Goal: Find specific page/section: Find specific page/section

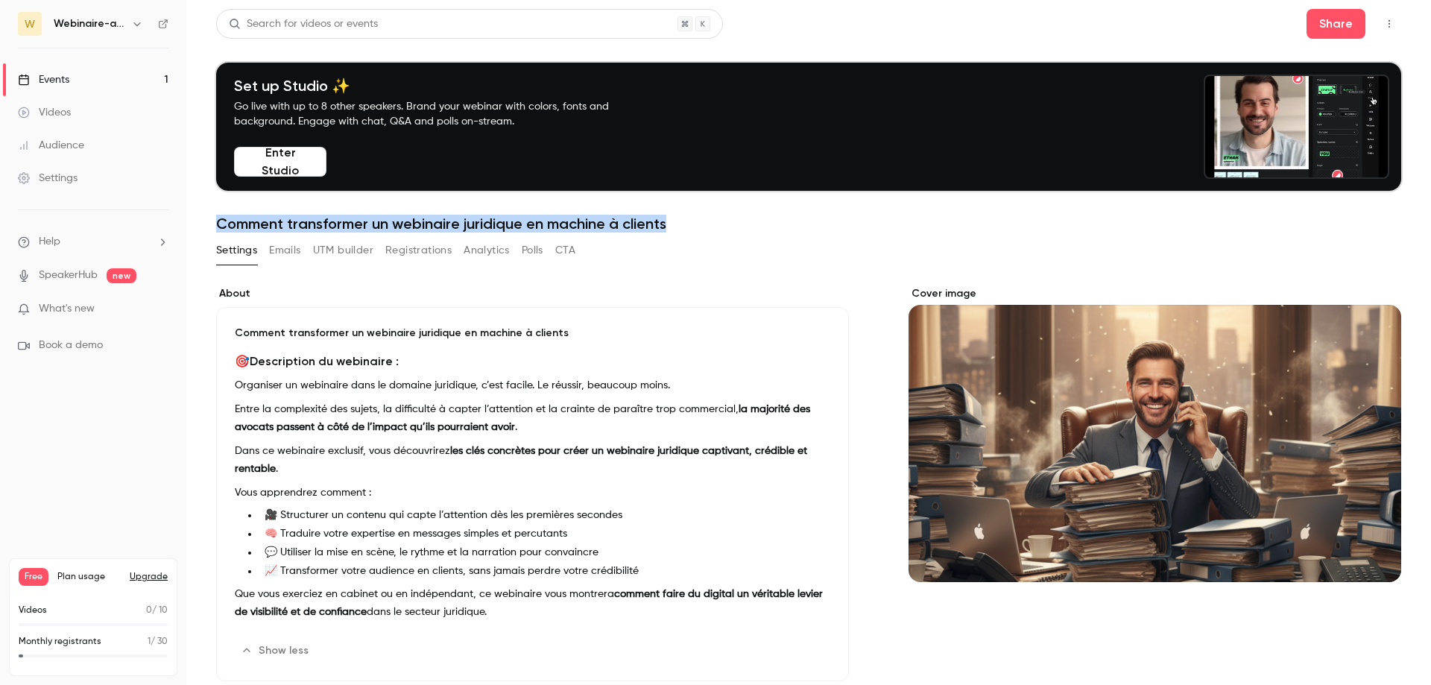
click at [60, 87] on link "Events 1" at bounding box center [93, 79] width 186 height 33
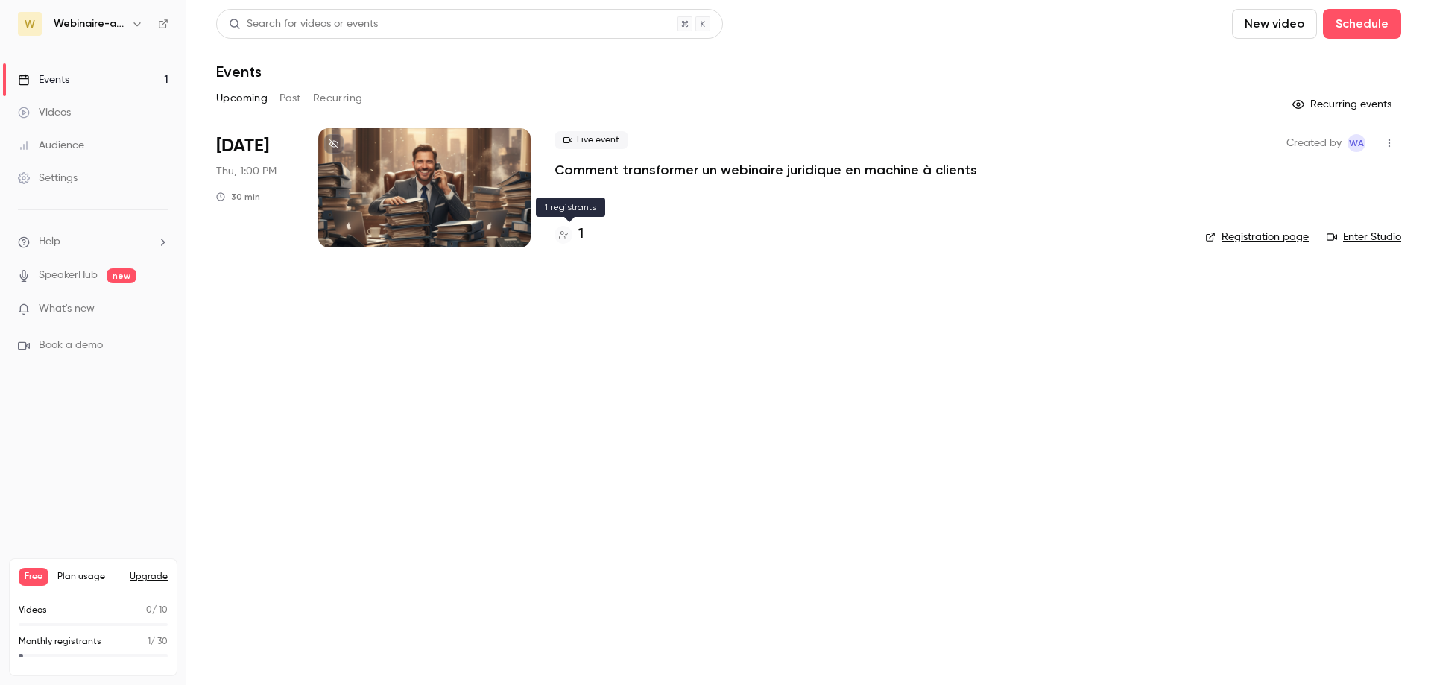
click at [579, 235] on h4 "1" at bounding box center [580, 234] width 5 height 20
